Goal: Task Accomplishment & Management: Use online tool/utility

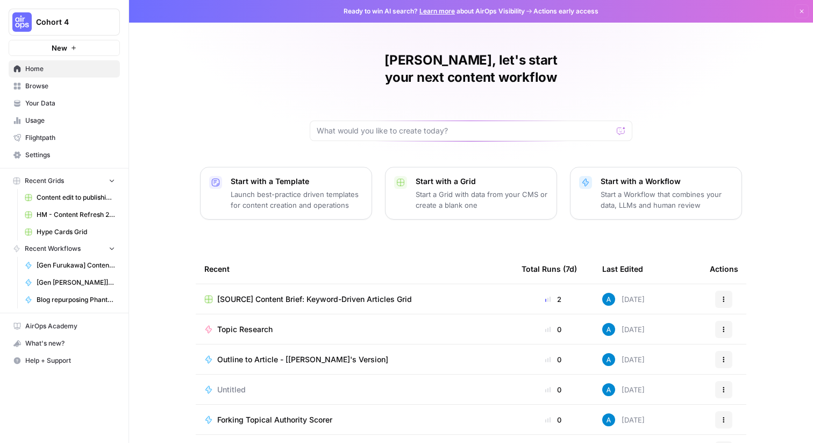
click at [87, 81] on span "Browse" at bounding box center [70, 86] width 90 height 10
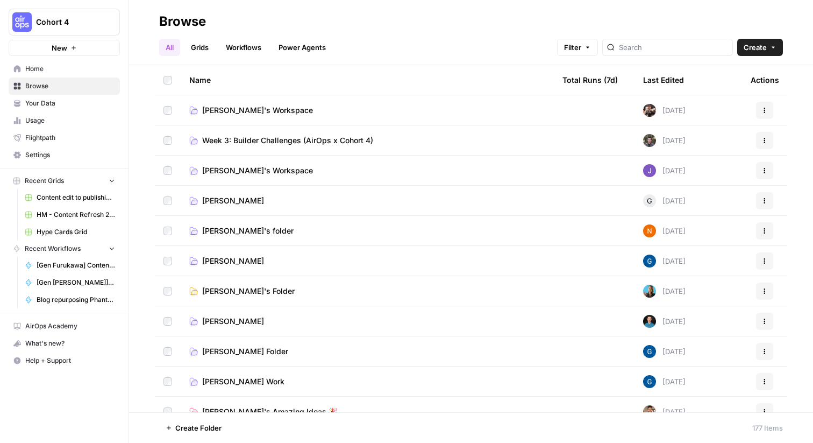
click at [211, 45] on link "Grids" at bounding box center [200, 47] width 31 height 17
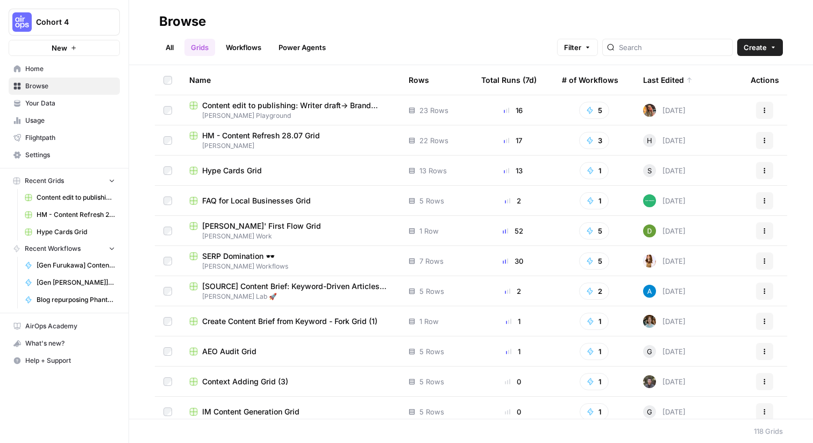
click at [671, 76] on div "Last Edited" at bounding box center [667, 80] width 49 height 30
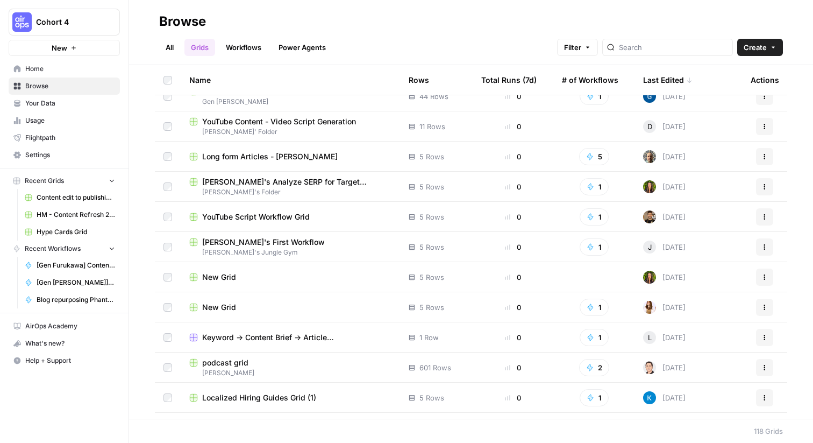
scroll to position [1076, 0]
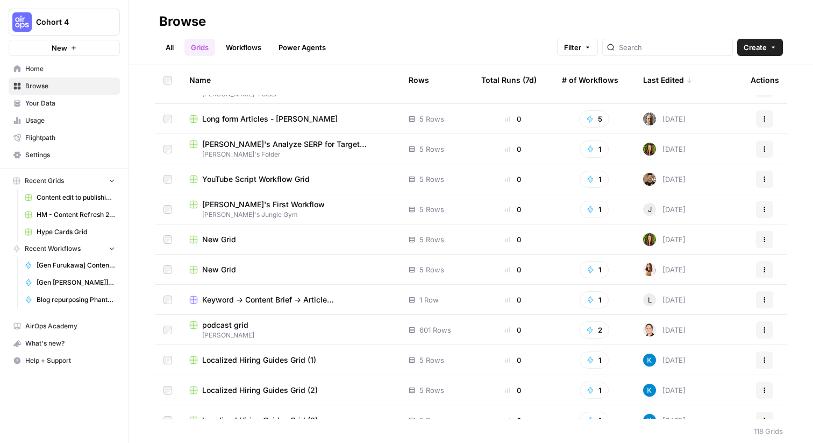
click at [287, 295] on span "Keyword -> Content Brief -> Article ([PERSON_NAME])" at bounding box center [296, 299] width 189 height 11
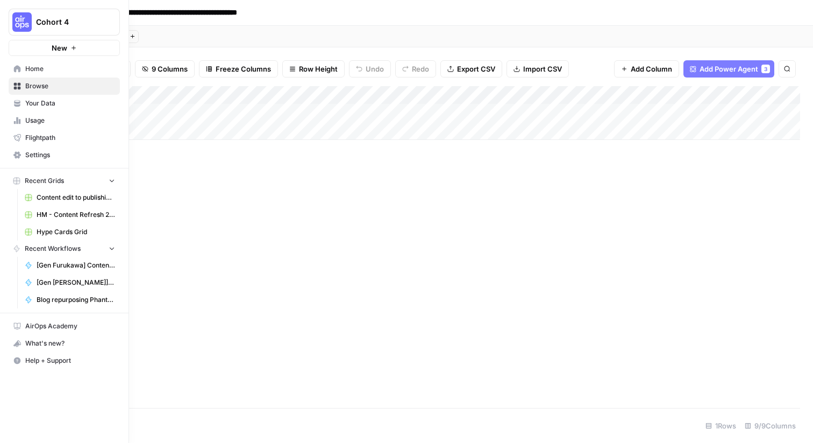
click at [35, 89] on span "Browse" at bounding box center [70, 86] width 90 height 10
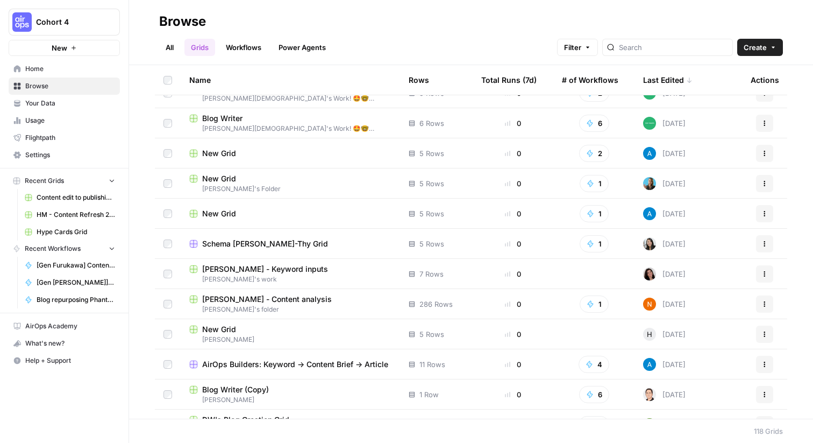
scroll to position [1625, 0]
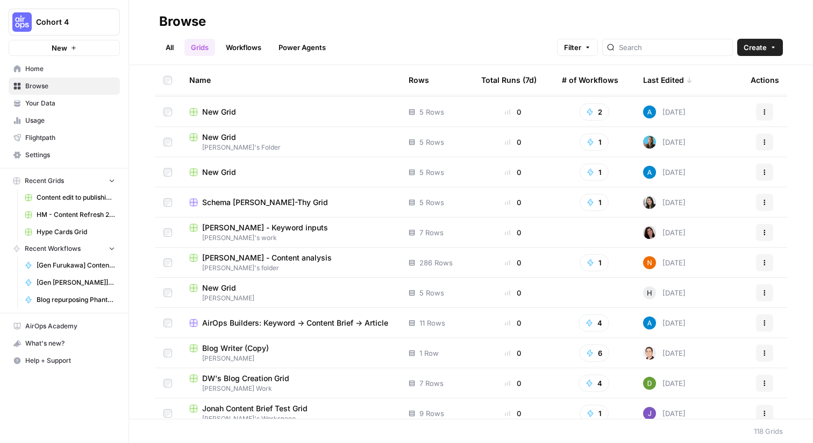
click at [321, 323] on span "AirOps Builders: Keyword -> Content Brief -> Article" at bounding box center [295, 322] width 186 height 11
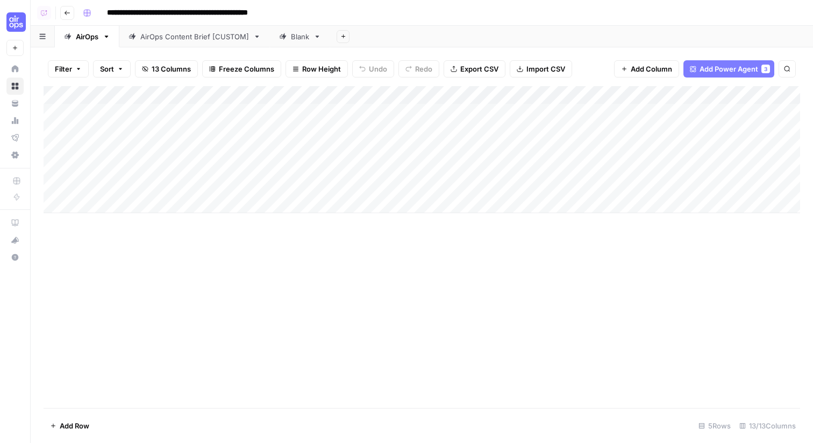
click at [464, 22] on header "**********" at bounding box center [422, 13] width 783 height 26
click at [526, 40] on div "Add Sheet" at bounding box center [571, 37] width 483 height 22
click at [141, 114] on div "Add Column" at bounding box center [422, 149] width 757 height 127
click at [138, 114] on div "Add Column" at bounding box center [422, 149] width 757 height 127
click at [144, 250] on div "Add Column" at bounding box center [422, 247] width 757 height 322
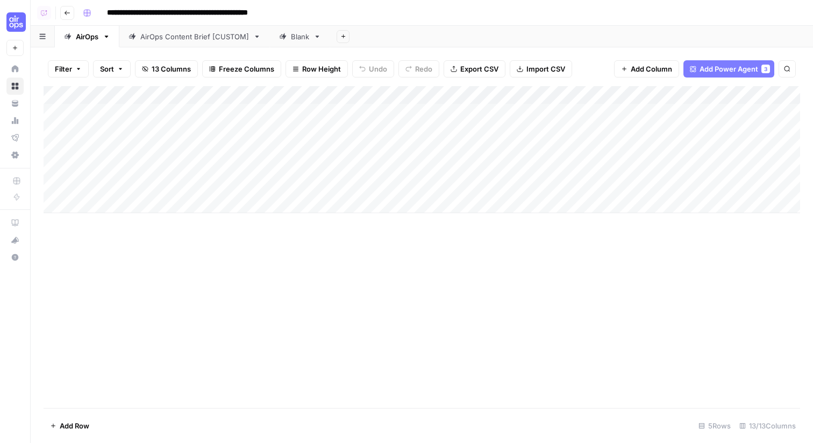
click at [110, 251] on div "Add Column" at bounding box center [422, 247] width 757 height 322
click at [98, 133] on div "Add Column" at bounding box center [422, 149] width 757 height 127
click at [114, 155] on div "Add Column" at bounding box center [422, 149] width 757 height 127
click at [381, 254] on div "Add Column" at bounding box center [422, 247] width 757 height 322
click at [295, 94] on div "Add Column" at bounding box center [422, 149] width 757 height 127
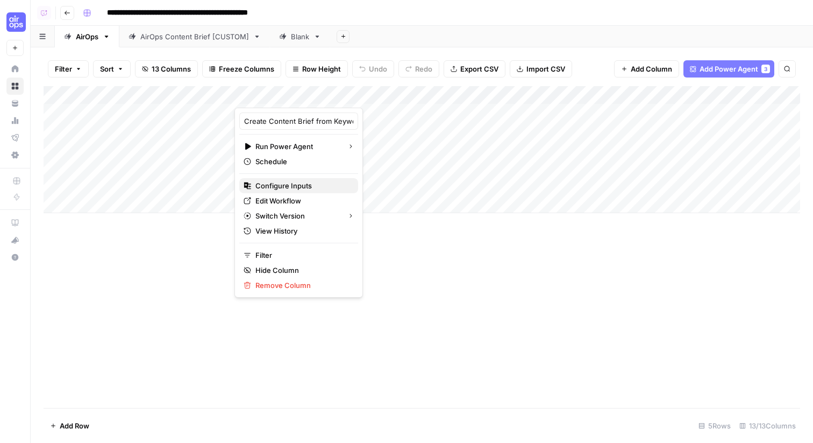
click at [284, 190] on span "Configure Inputs" at bounding box center [303, 185] width 94 height 11
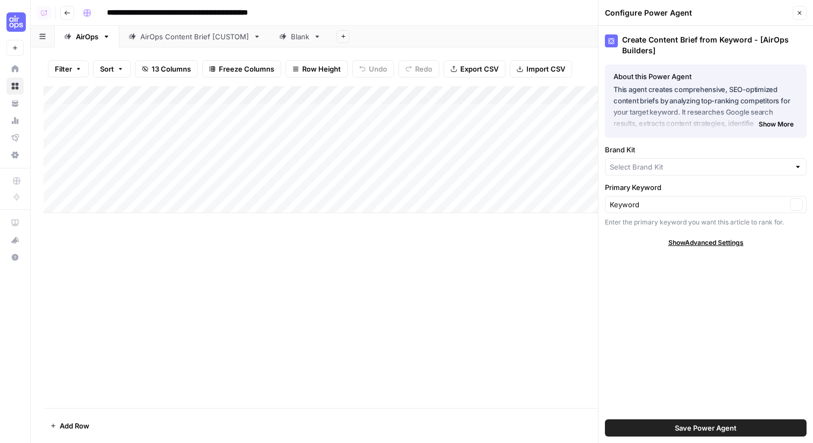
type input "AirOps"
click at [685, 428] on span "Save Power Agent" at bounding box center [706, 427] width 62 height 11
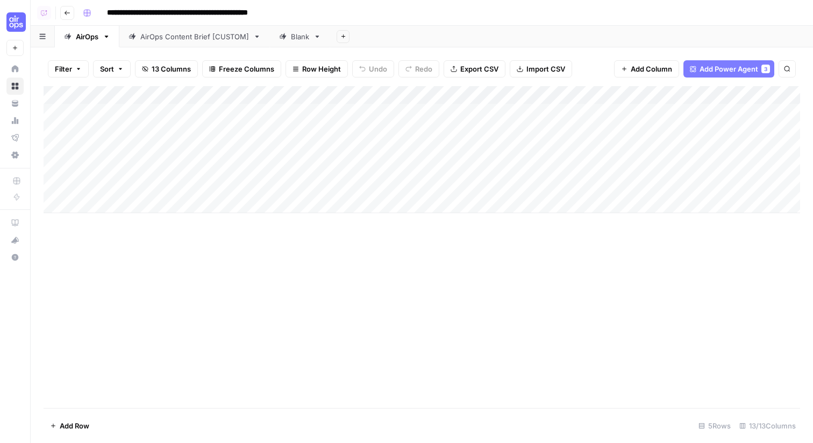
click at [132, 135] on div "Add Column" at bounding box center [422, 149] width 757 height 127
type textarea "**********"
click at [217, 302] on div "Add Column" at bounding box center [422, 247] width 757 height 322
click at [312, 132] on div "Add Column" at bounding box center [422, 149] width 757 height 127
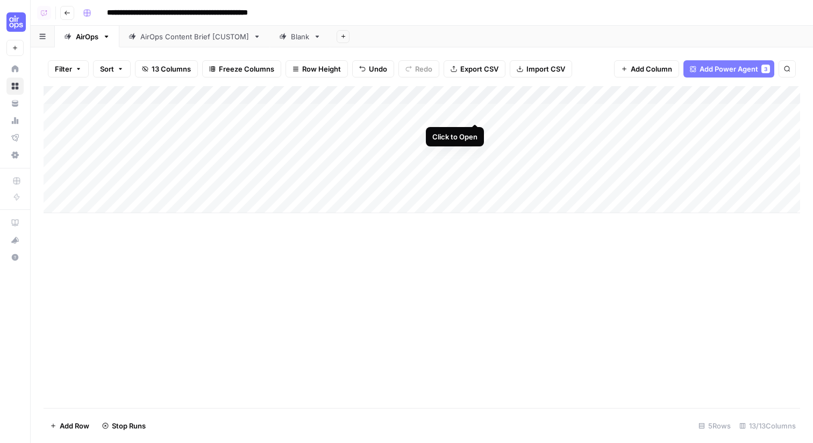
click at [477, 112] on div "Add Column" at bounding box center [422, 149] width 757 height 127
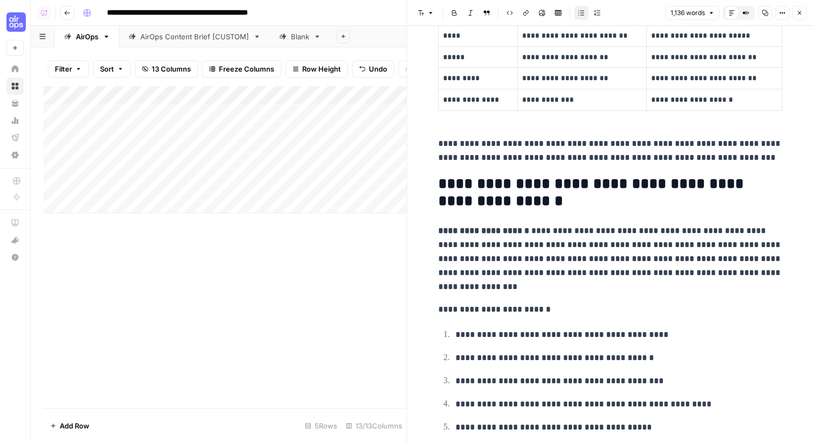
scroll to position [685, 0]
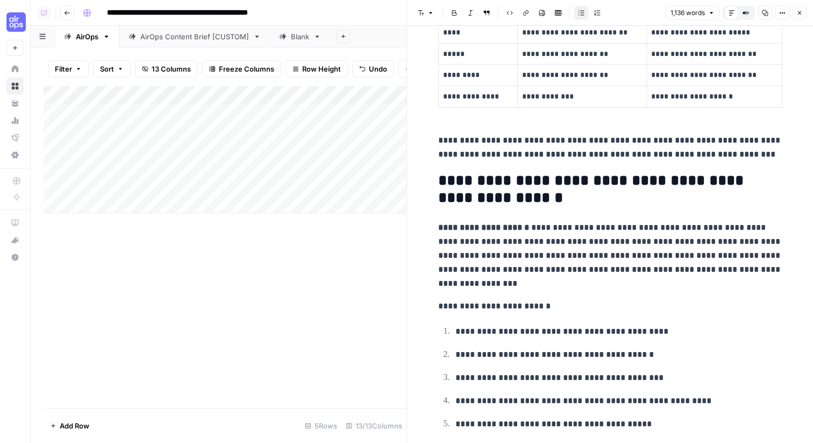
click at [794, 15] on button "Close" at bounding box center [800, 13] width 14 height 14
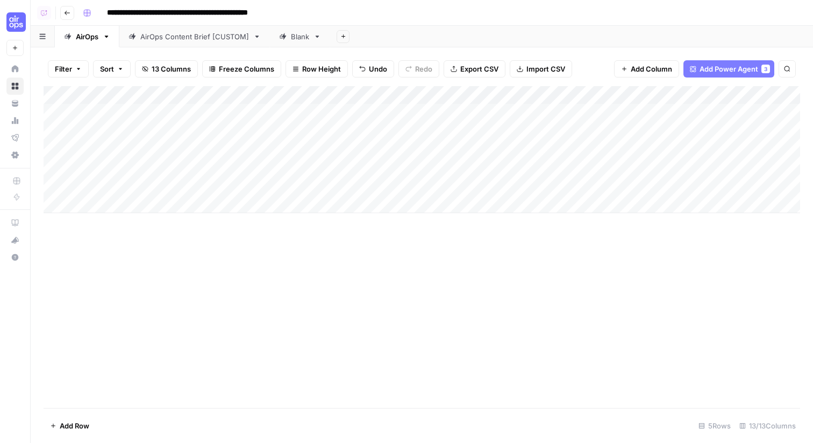
click at [576, 108] on div "Add Column" at bounding box center [422, 149] width 757 height 127
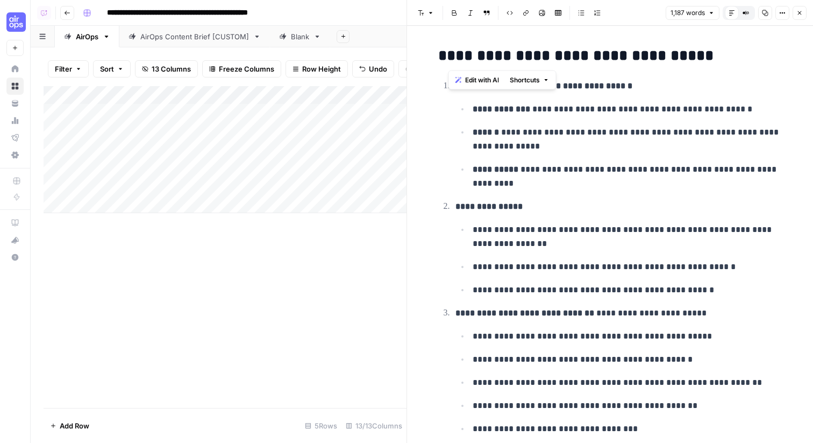
drag, startPoint x: 685, startPoint y: 55, endPoint x: 435, endPoint y: 58, distance: 250.7
click at [775, 99] on li "**********" at bounding box center [617, 135] width 330 height 112
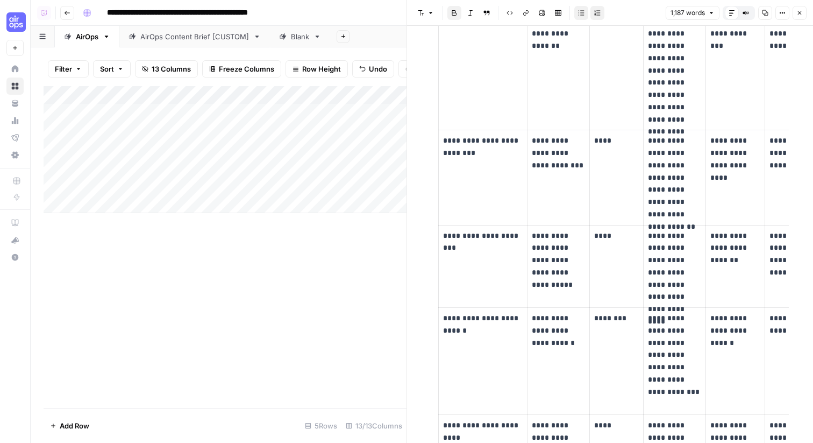
scroll to position [1045, 0]
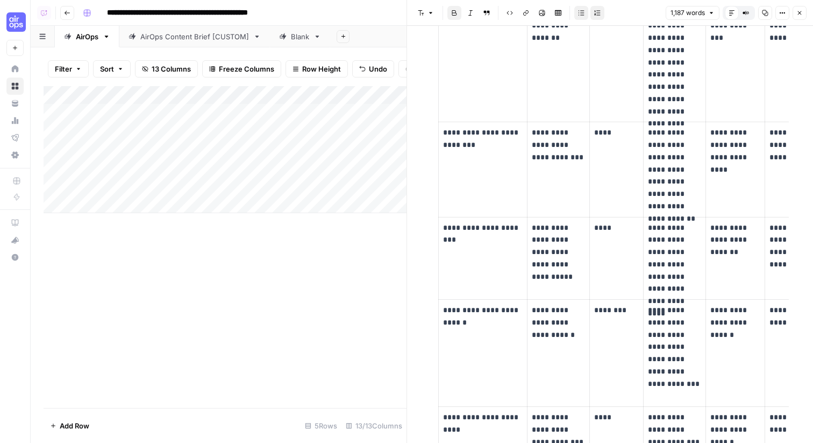
click at [802, 16] on button "Close" at bounding box center [800, 13] width 14 height 14
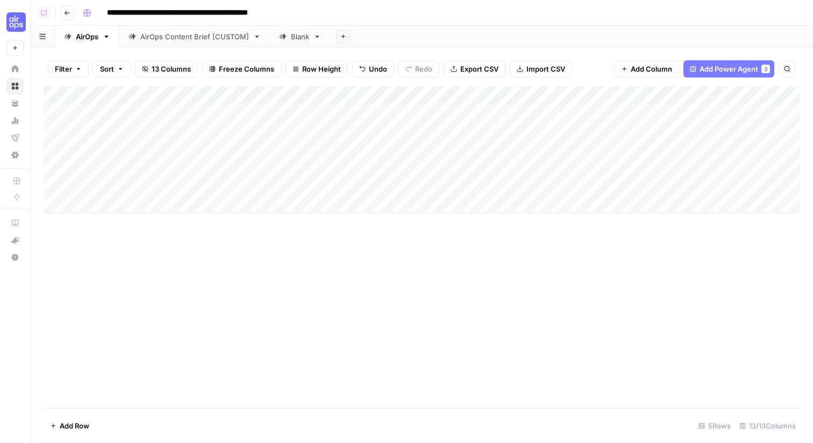
click at [754, 112] on div "Add Column" at bounding box center [422, 149] width 757 height 127
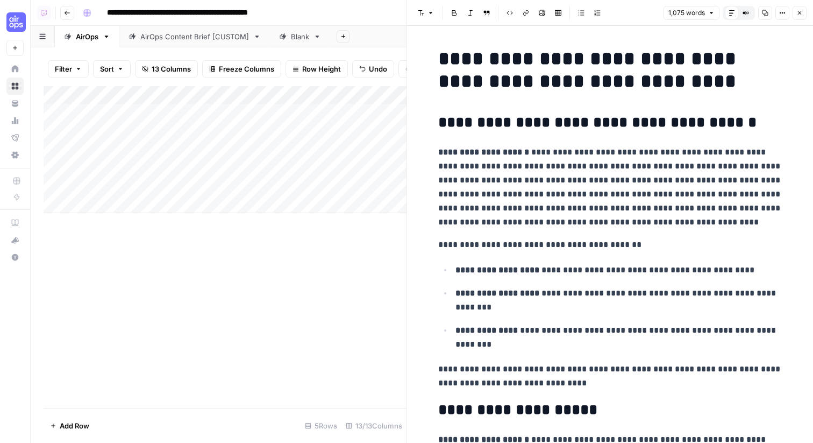
click at [703, 224] on p "**********" at bounding box center [610, 187] width 344 height 84
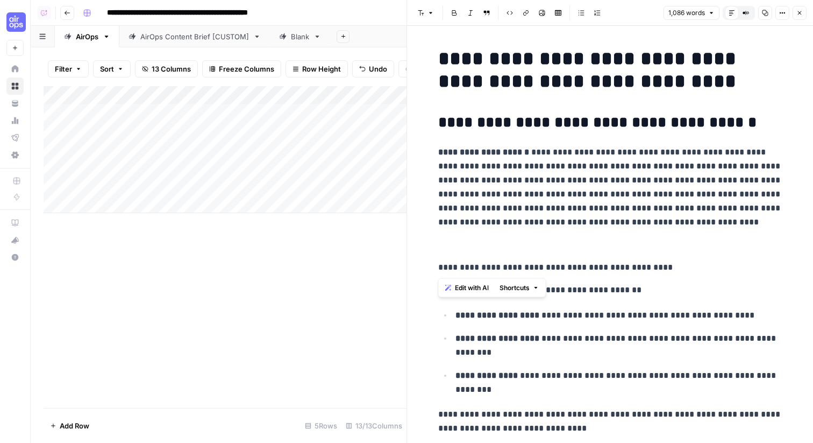
drag, startPoint x: 653, startPoint y: 269, endPoint x: 438, endPoint y: 267, distance: 215.2
click at [438, 267] on p "**********" at bounding box center [610, 267] width 344 height 14
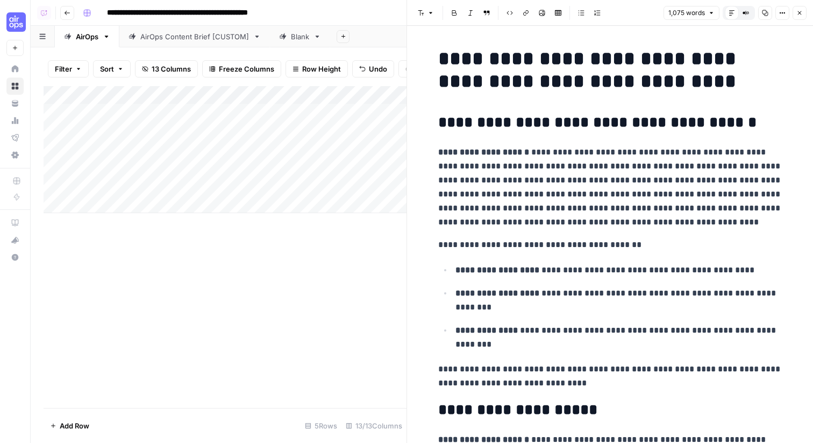
click at [801, 11] on icon "button" at bounding box center [800, 13] width 6 height 6
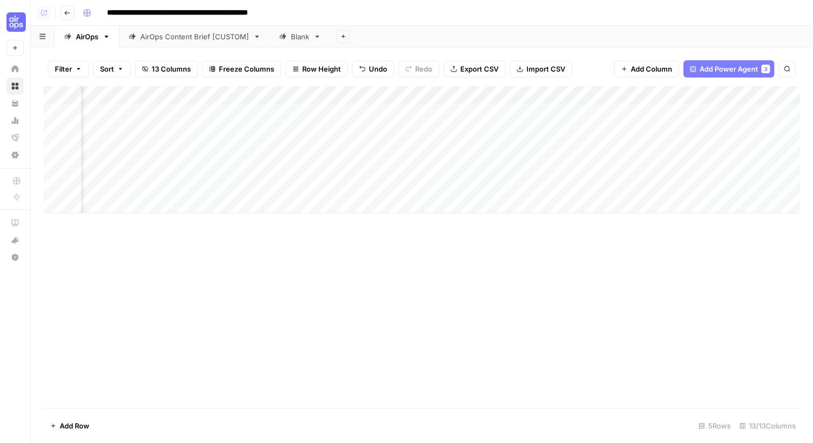
scroll to position [0, 583]
click at [541, 99] on div "Add Column" at bounding box center [422, 149] width 757 height 127
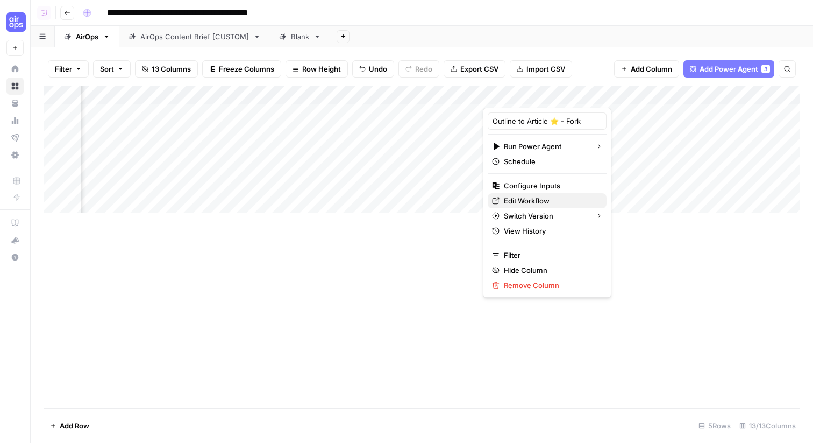
click at [533, 194] on link "Edit Workflow" at bounding box center [547, 200] width 119 height 15
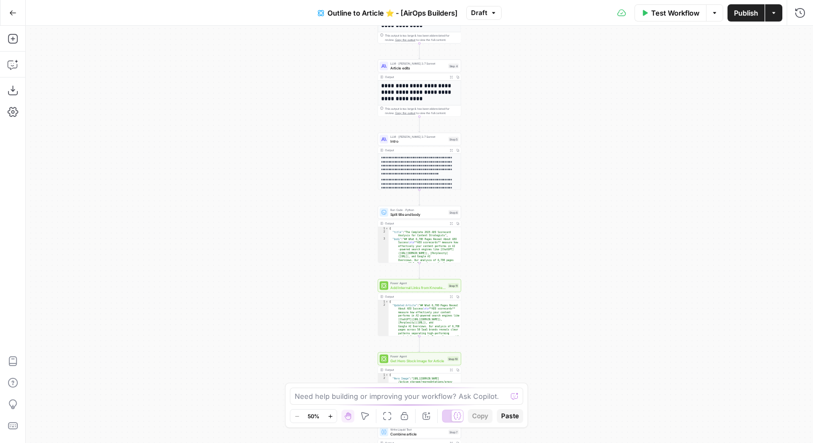
click at [17, 11] on button "Go Back" at bounding box center [12, 12] width 19 height 19
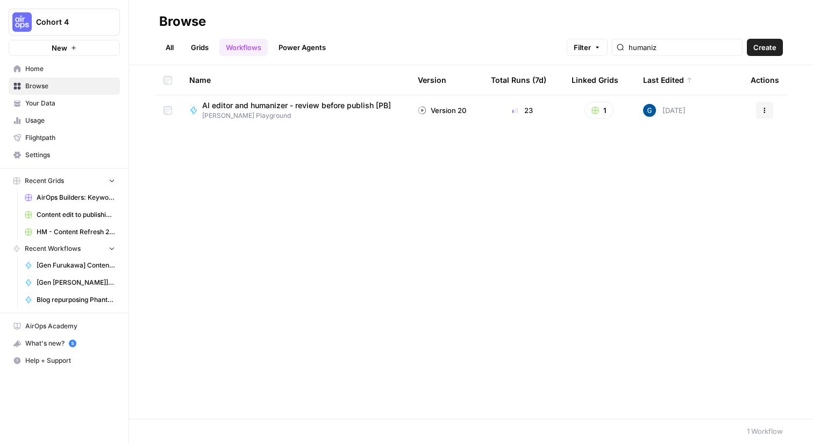
click at [201, 51] on link "Grids" at bounding box center [200, 47] width 31 height 17
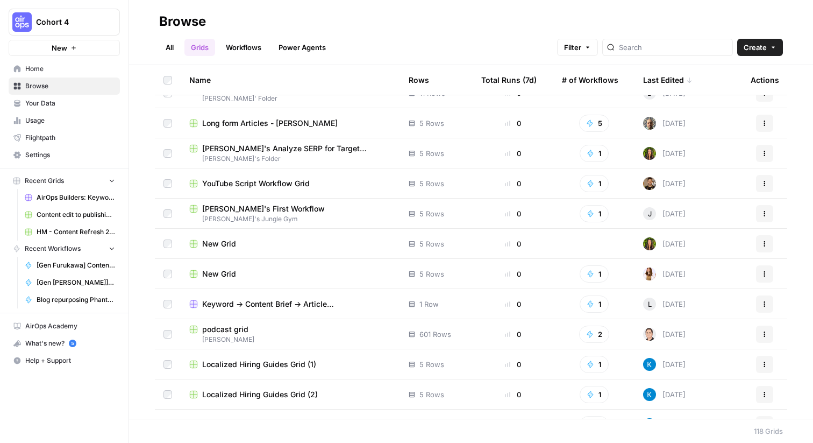
scroll to position [1083, 0]
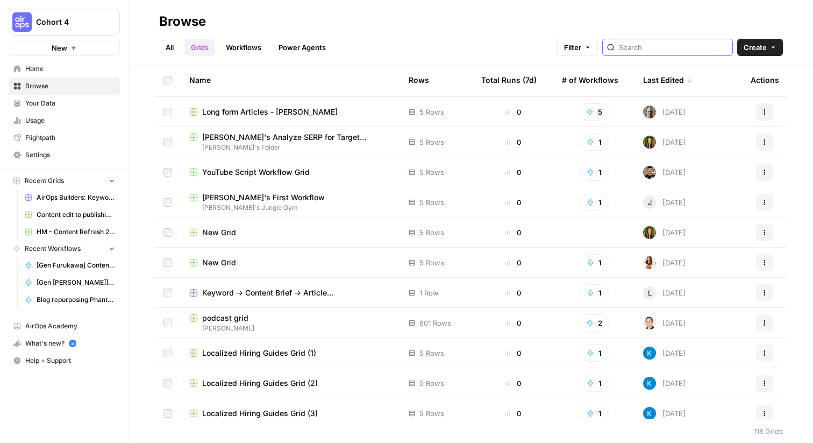
click at [689, 45] on input "search" at bounding box center [673, 47] width 109 height 11
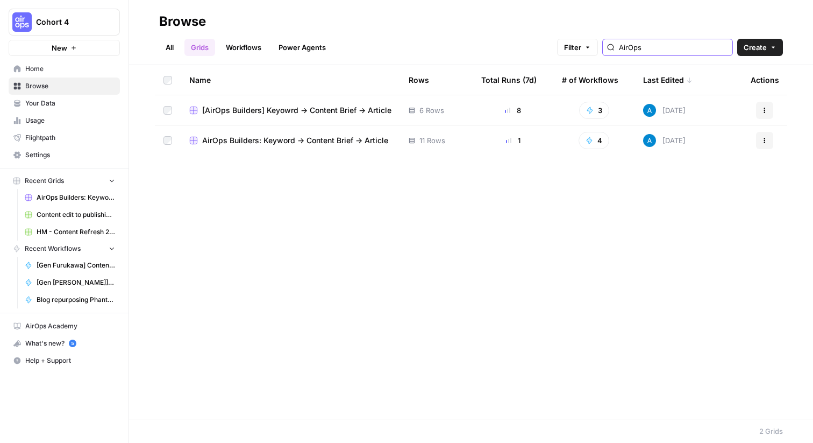
type input "AirOps"
click at [268, 112] on span "[AirOps Builders] Keyowrd -> Content Brief -> Article" at bounding box center [296, 110] width 189 height 11
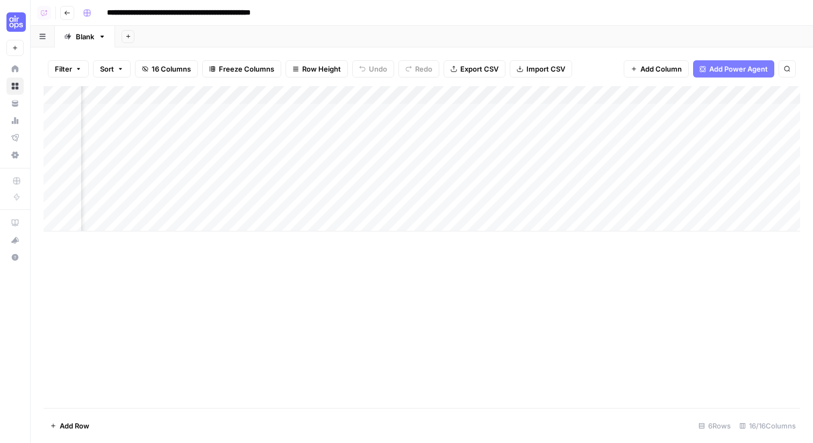
scroll to position [0, 548]
click at [444, 30] on div "Add Sheet" at bounding box center [464, 37] width 698 height 22
click at [387, 19] on div "**********" at bounding box center [441, 12] width 724 height 17
click at [494, 13] on div "**********" at bounding box center [441, 12] width 724 height 17
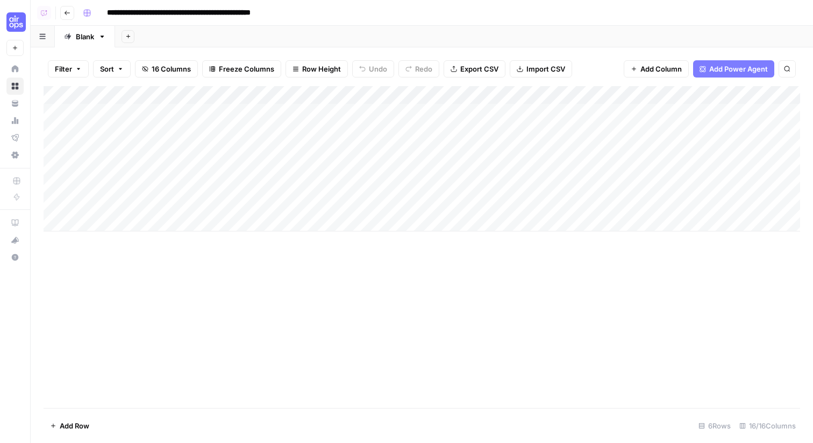
click at [480, 35] on div "Add Sheet" at bounding box center [464, 37] width 698 height 22
click at [411, 33] on div "Add Sheet" at bounding box center [464, 37] width 698 height 22
